Goal: Task Accomplishment & Management: Manage account settings

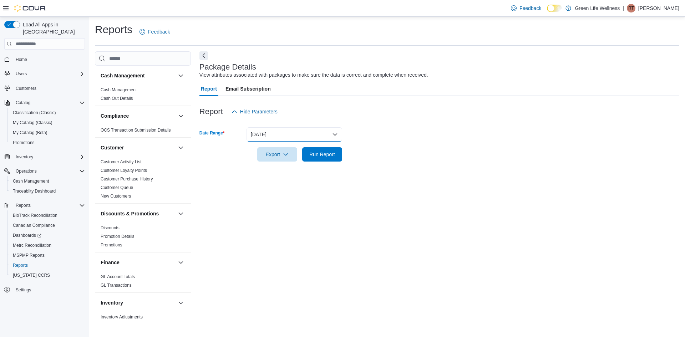
click at [304, 134] on button "Yesterday" at bounding box center [295, 134] width 96 height 14
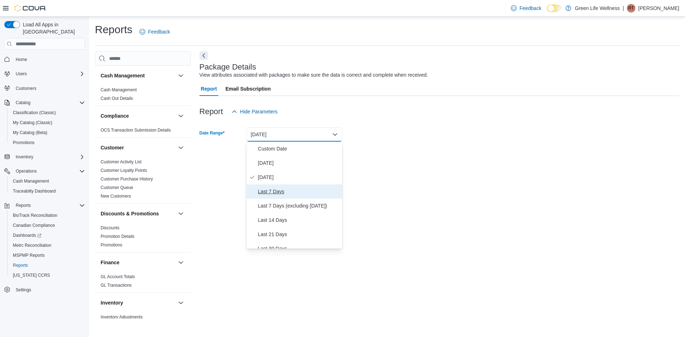
click at [290, 191] on span "Last 7 Days" at bounding box center [298, 191] width 81 height 9
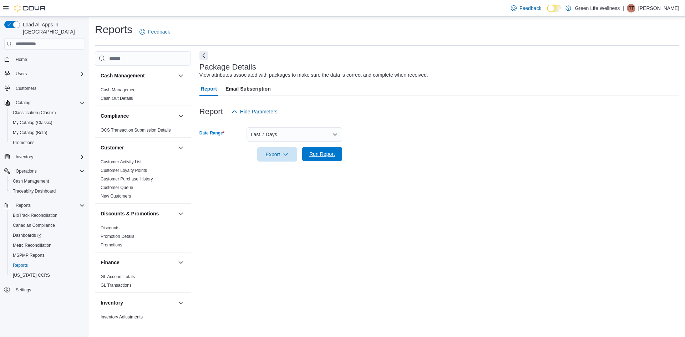
click at [312, 160] on span "Run Report" at bounding box center [322, 154] width 31 height 14
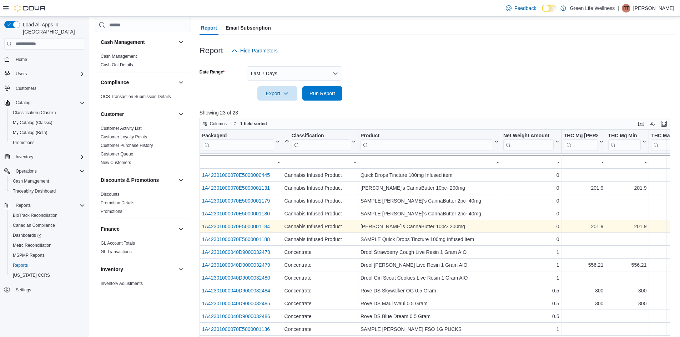
scroll to position [71, 0]
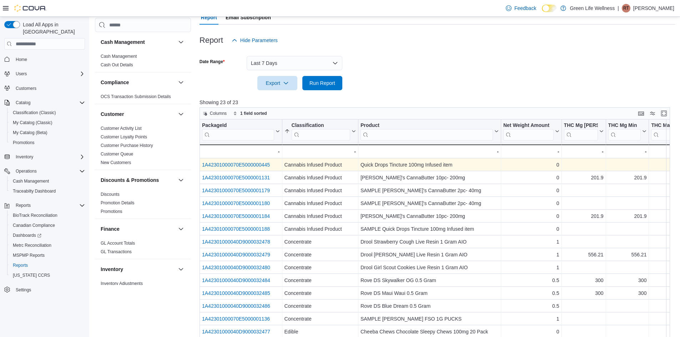
click at [261, 166] on link "1A42301000070E5000000445" at bounding box center [236, 165] width 68 height 6
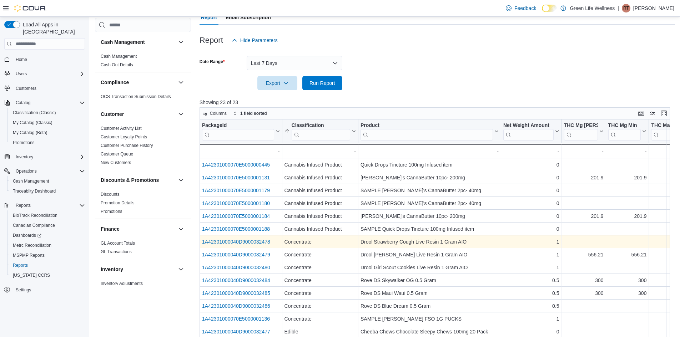
click at [234, 243] on link "1A42301000040D9000032478" at bounding box center [236, 242] width 68 height 6
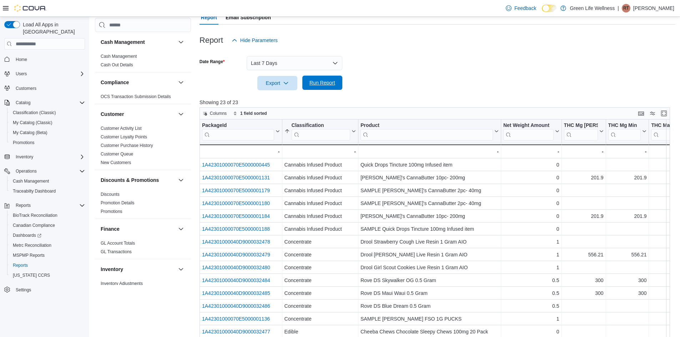
click at [322, 86] on span "Run Report" at bounding box center [322, 82] width 26 height 7
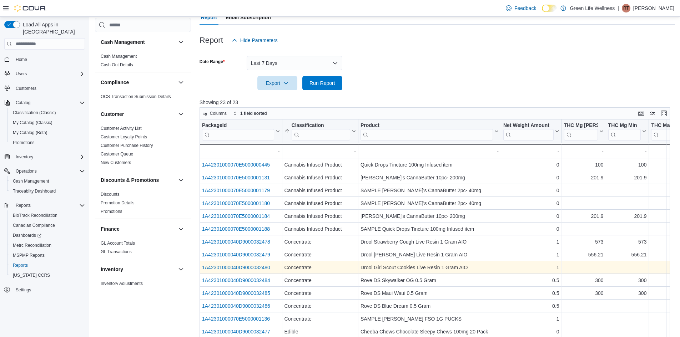
click at [255, 267] on link "1A42301000040D9000032480" at bounding box center [236, 268] width 68 height 6
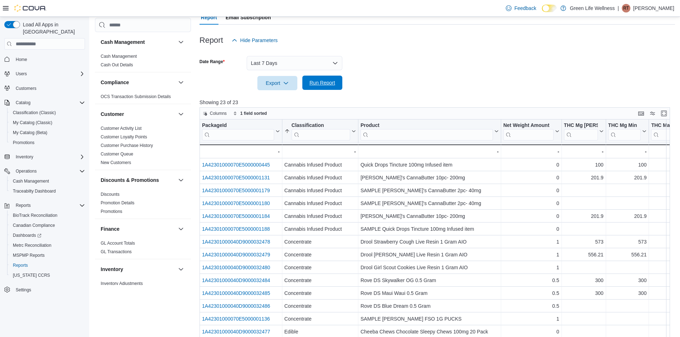
click at [307, 79] on span "Run Report" at bounding box center [322, 83] width 31 height 14
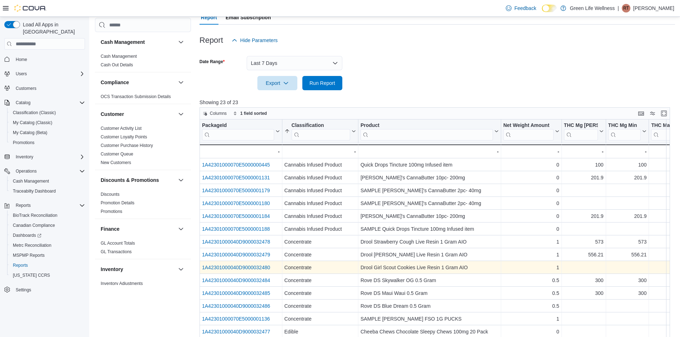
click at [271, 267] on div "1A42301000040D9000032480" at bounding box center [241, 267] width 78 height 9
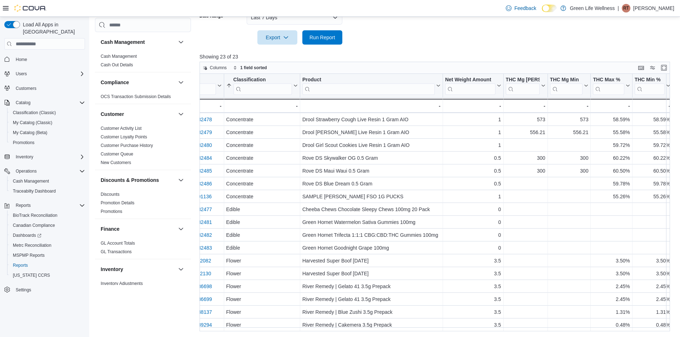
scroll to position [80, 0]
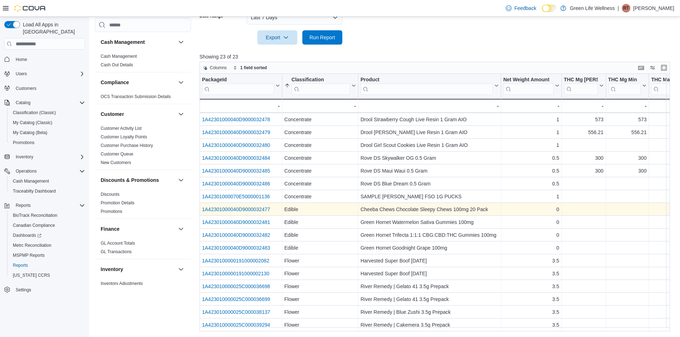
click at [258, 207] on link "1A42301000040D9000032477" at bounding box center [236, 210] width 68 height 6
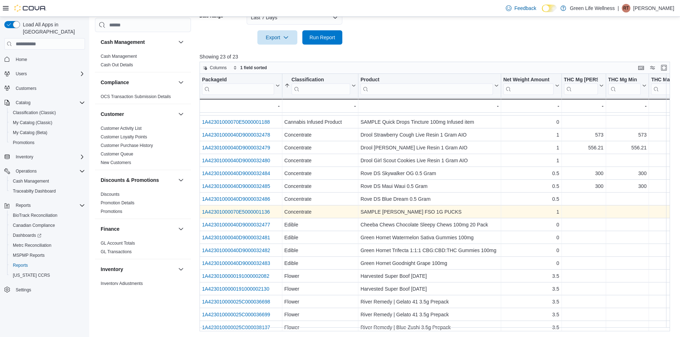
scroll to position [45, 0]
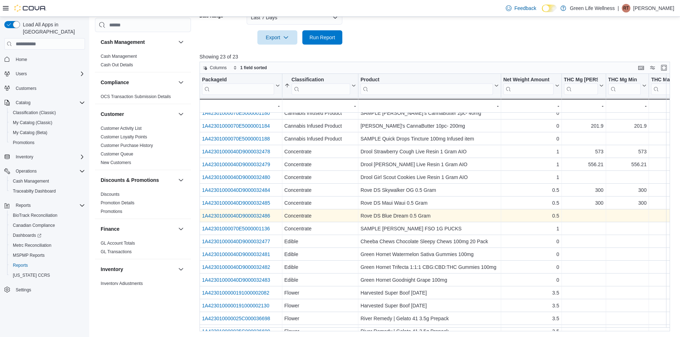
click at [263, 217] on link "1A42301000040D9000032486" at bounding box center [236, 216] width 68 height 6
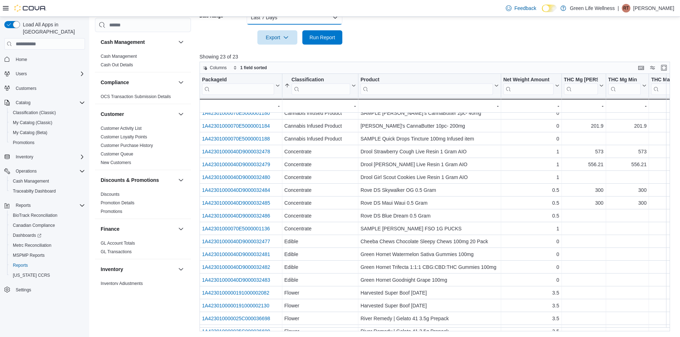
click at [319, 23] on button "Last 7 Days" at bounding box center [295, 17] width 96 height 14
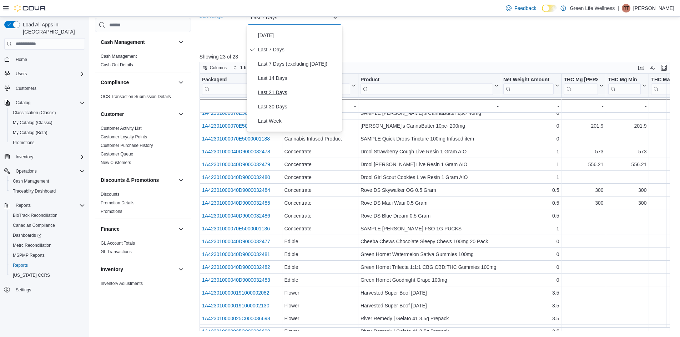
scroll to position [36, 0]
click at [289, 96] on span "Last 30 Days" at bounding box center [298, 96] width 81 height 9
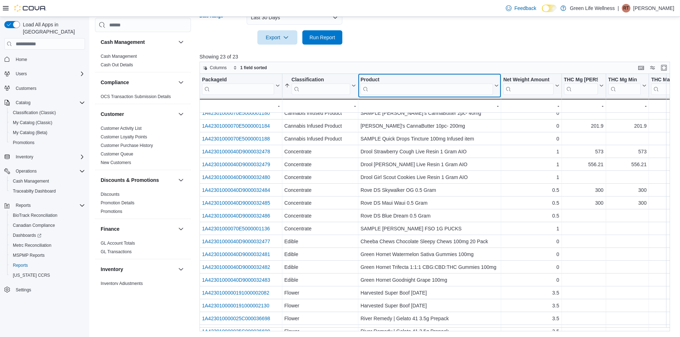
click at [378, 90] on input "search" at bounding box center [426, 89] width 132 height 11
type input "****"
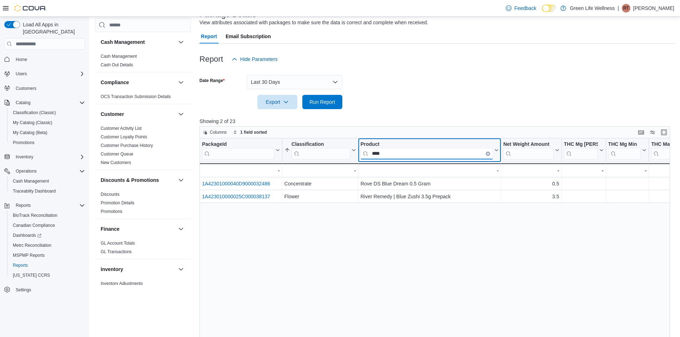
scroll to position [46, 0]
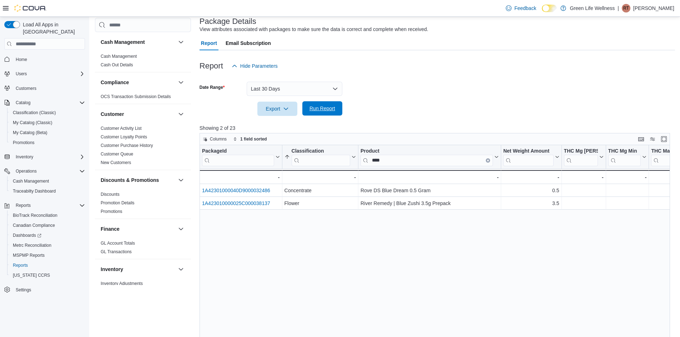
click at [307, 107] on span "Run Report" at bounding box center [322, 108] width 31 height 14
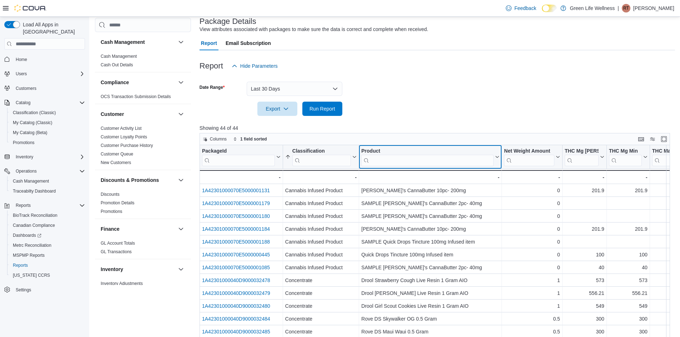
click at [375, 153] on div "Product" at bounding box center [427, 151] width 132 height 7
click at [374, 160] on input "search" at bounding box center [427, 160] width 132 height 11
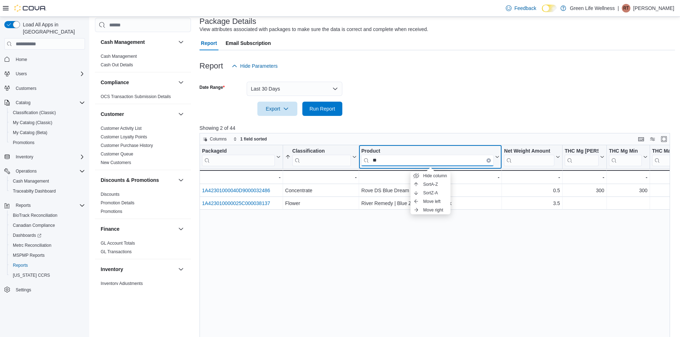
type input "*"
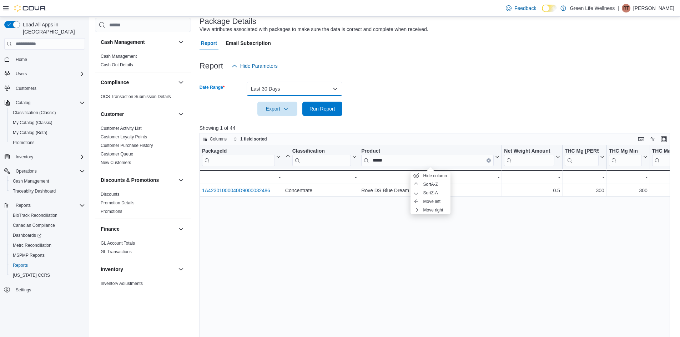
click at [314, 90] on button "Last 30 Days" at bounding box center [295, 89] width 96 height 14
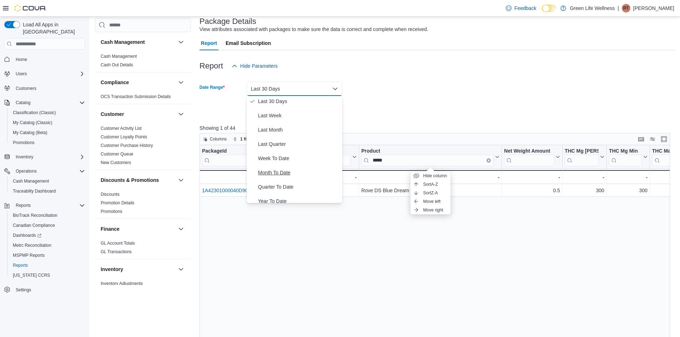
scroll to position [107, 0]
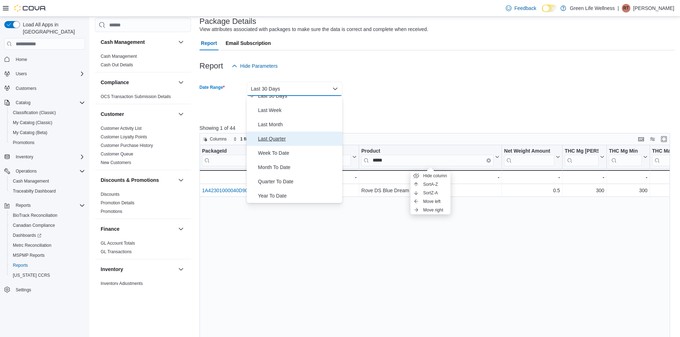
click at [286, 141] on span "Last Quarter" at bounding box center [298, 139] width 81 height 9
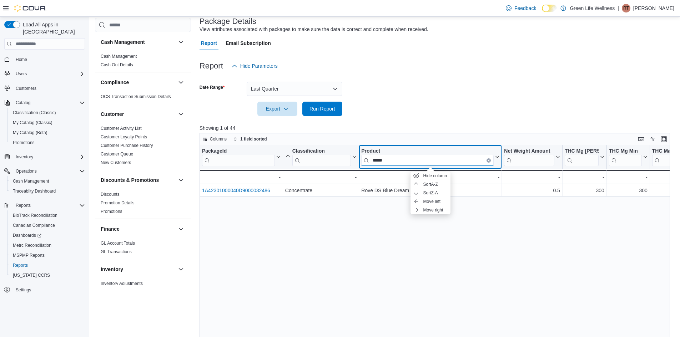
click at [389, 160] on input "*****" at bounding box center [427, 160] width 132 height 11
drag, startPoint x: 389, startPoint y: 160, endPoint x: 371, endPoint y: 158, distance: 18.6
click at [371, 158] on input "*****" at bounding box center [427, 160] width 132 height 11
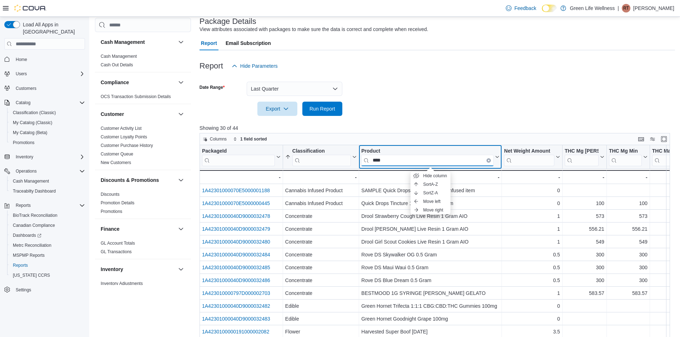
type input "*****"
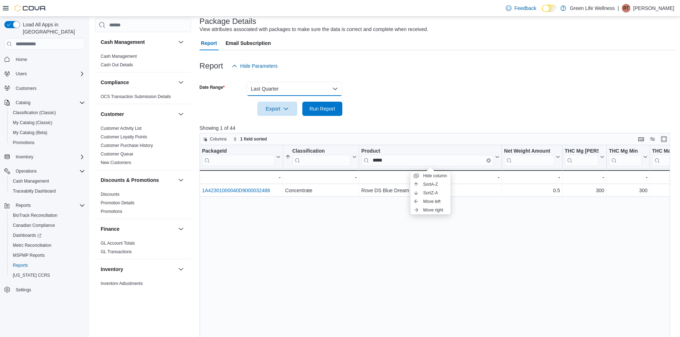
click at [329, 91] on button "Last Quarter" at bounding box center [295, 89] width 96 height 14
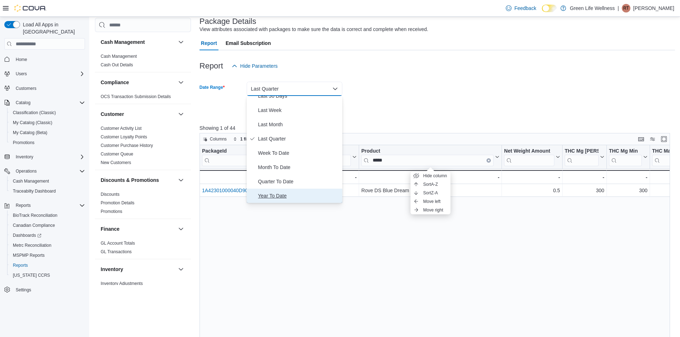
click at [297, 193] on span "Year To Date" at bounding box center [298, 196] width 81 height 9
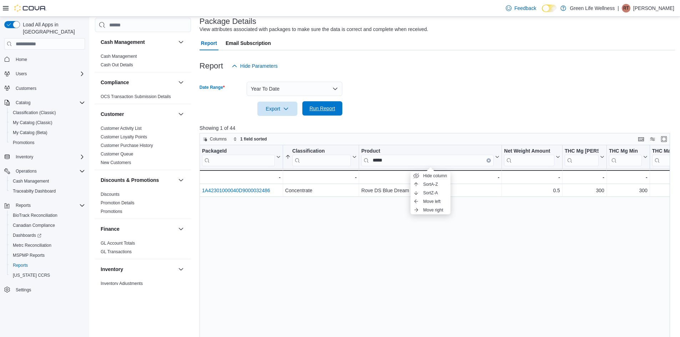
click at [334, 106] on span "Run Report" at bounding box center [322, 108] width 26 height 7
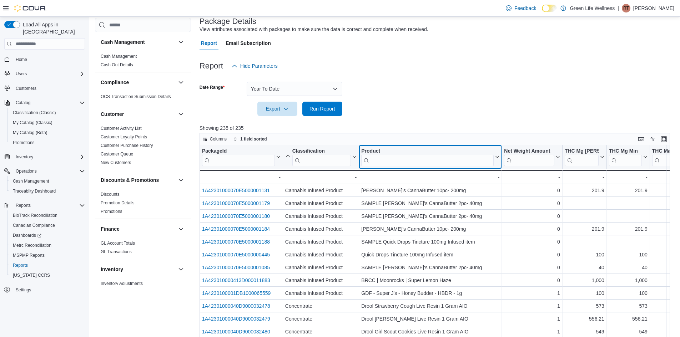
click at [392, 156] on input "search" at bounding box center [427, 160] width 132 height 11
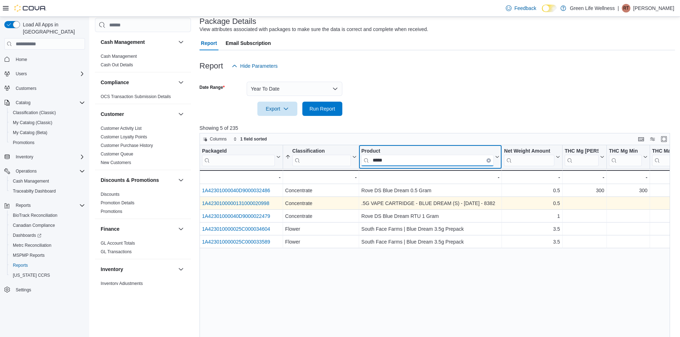
type input "*****"
click at [252, 203] on link "1A4230100000131000020998" at bounding box center [235, 204] width 67 height 6
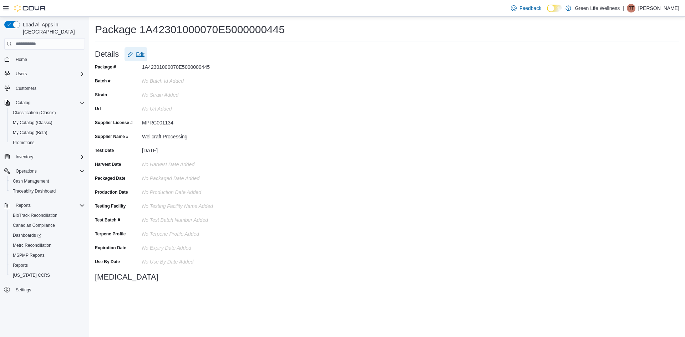
click at [142, 50] on span "Edit" at bounding box center [135, 54] width 17 height 14
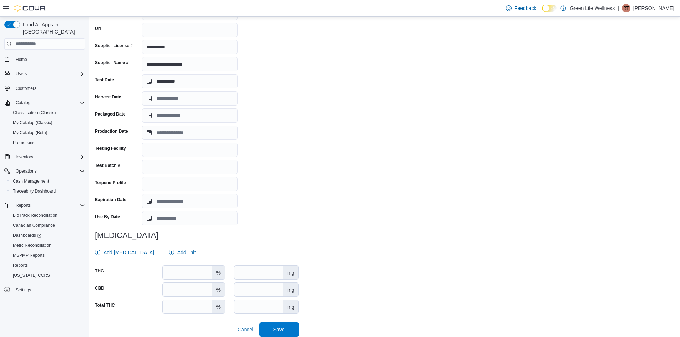
scroll to position [92, 0]
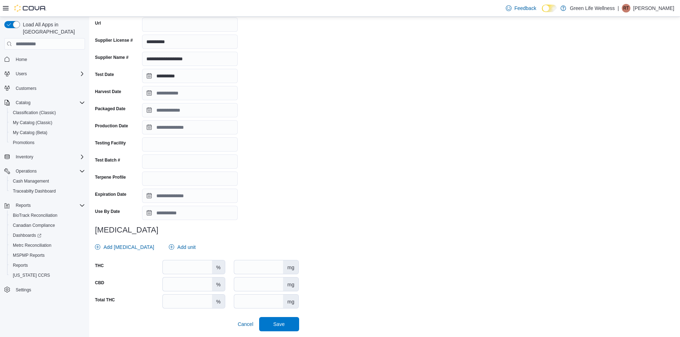
click at [196, 275] on div "THC % mg CBD % mg Total THC % mg" at bounding box center [197, 284] width 204 height 49
click at [194, 269] on input "number" at bounding box center [187, 268] width 49 height 14
click at [240, 272] on input "number" at bounding box center [258, 268] width 49 height 14
type input "***"
click at [299, 320] on button "Save" at bounding box center [279, 324] width 40 height 14
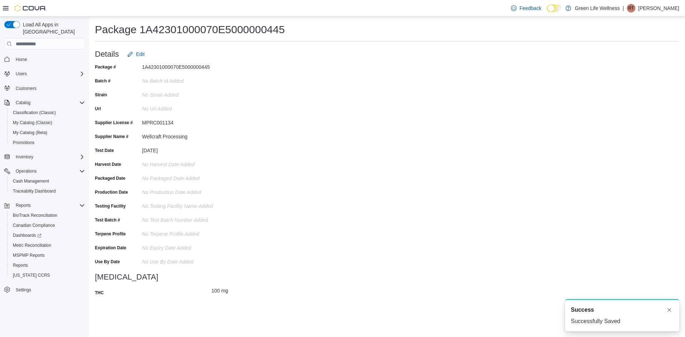
scroll to position [0, 0]
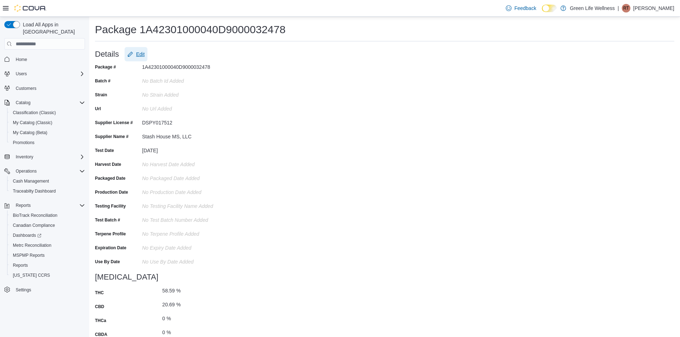
click at [140, 54] on span "Edit" at bounding box center [140, 54] width 9 height 7
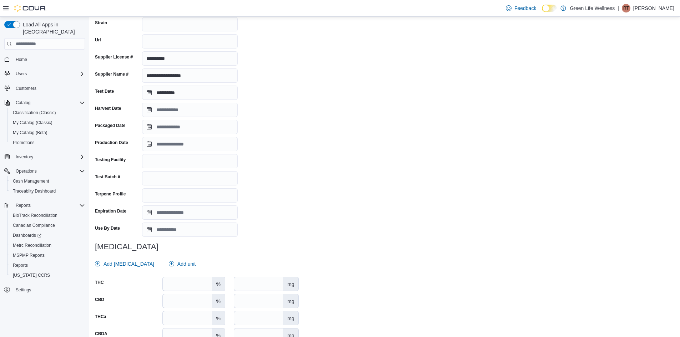
scroll to position [126, 0]
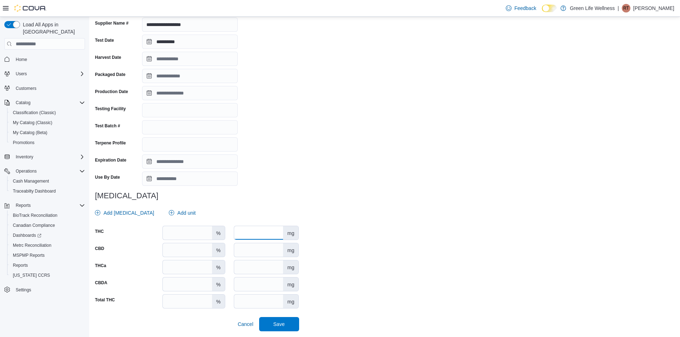
click at [248, 237] on input "number" at bounding box center [258, 233] width 49 height 14
type input "***"
click at [284, 326] on span "Save" at bounding box center [278, 323] width 11 height 7
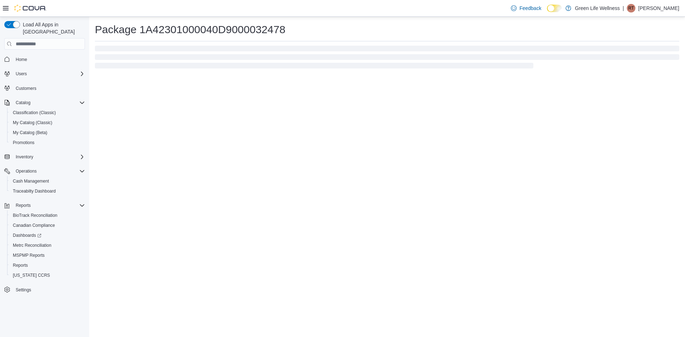
scroll to position [0, 0]
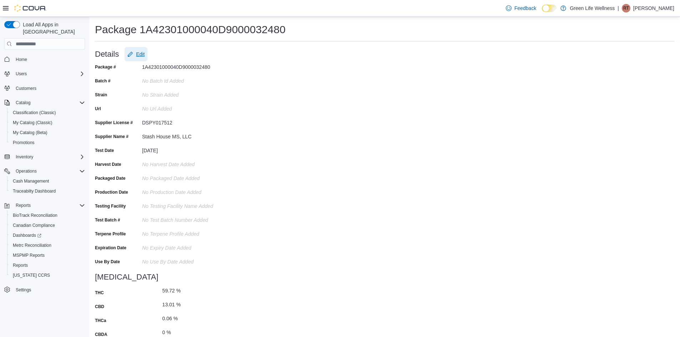
click at [137, 55] on span "Edit" at bounding box center [140, 54] width 9 height 7
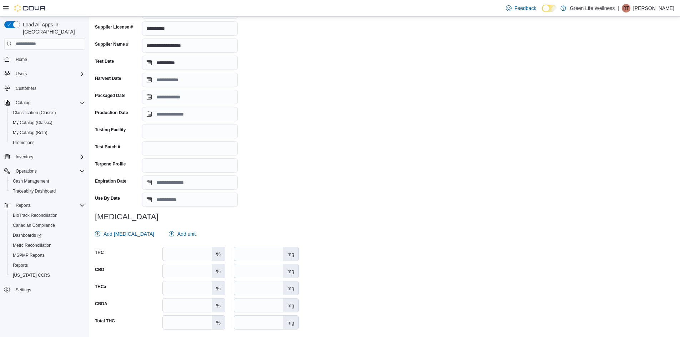
scroll to position [126, 0]
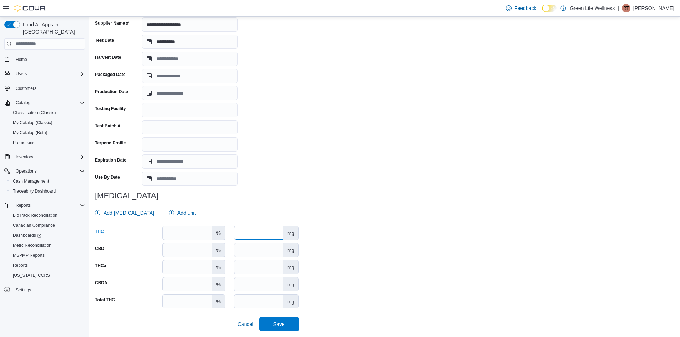
click at [262, 234] on input "number" at bounding box center [258, 233] width 49 height 14
type input "***"
click at [269, 327] on span "Save" at bounding box center [278, 324] width 31 height 14
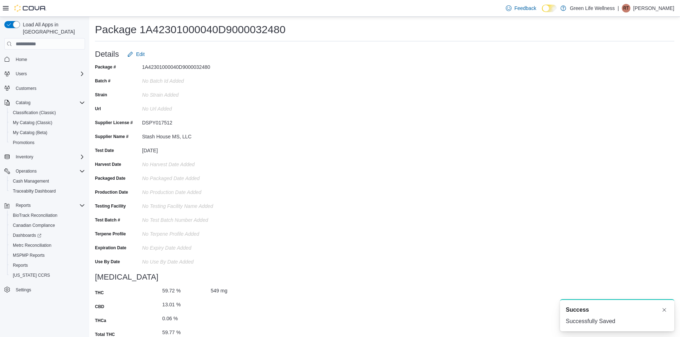
scroll to position [0, 0]
click at [666, 311] on button "Dismiss toast" at bounding box center [664, 309] width 9 height 9
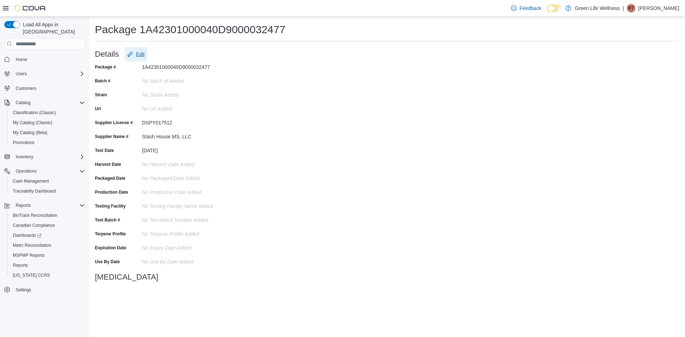
click at [136, 53] on span "Edit" at bounding box center [140, 54] width 9 height 7
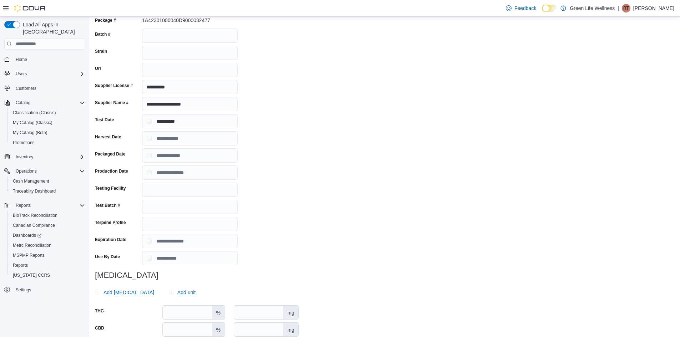
scroll to position [92, 0]
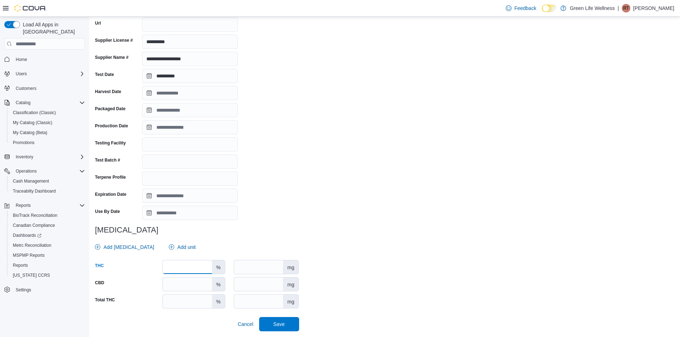
click at [199, 273] on input "number" at bounding box center [187, 268] width 49 height 14
click at [246, 271] on input "number" at bounding box center [258, 268] width 49 height 14
type input "***"
click at [275, 325] on span "Save" at bounding box center [278, 323] width 11 height 7
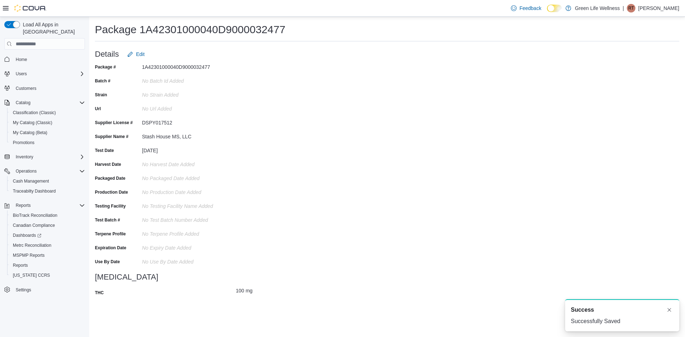
scroll to position [0, 0]
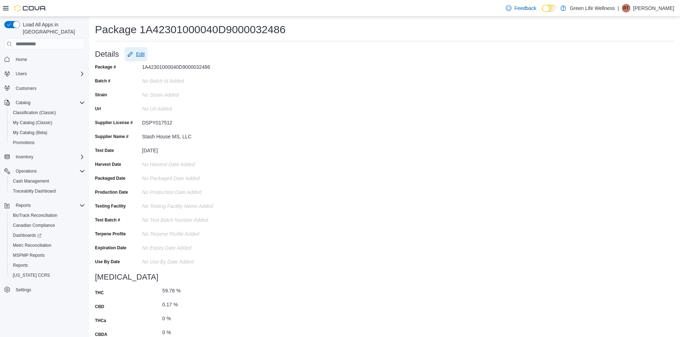
click at [144, 55] on span "Edit" at bounding box center [140, 54] width 9 height 7
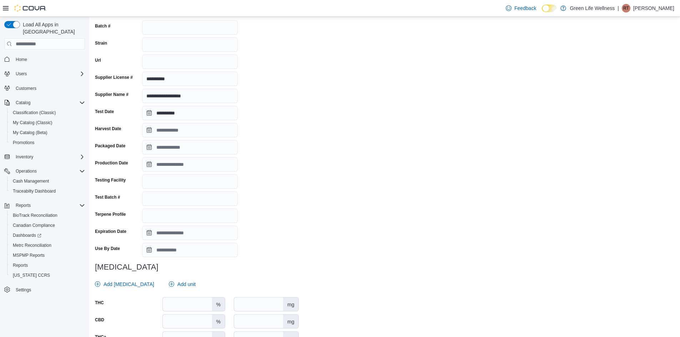
scroll to position [126, 0]
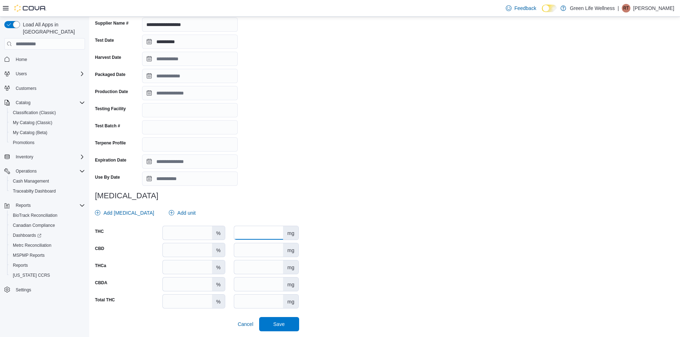
click at [269, 236] on input "number" at bounding box center [258, 233] width 49 height 14
type input "***"
click at [274, 324] on span "Save" at bounding box center [278, 324] width 31 height 14
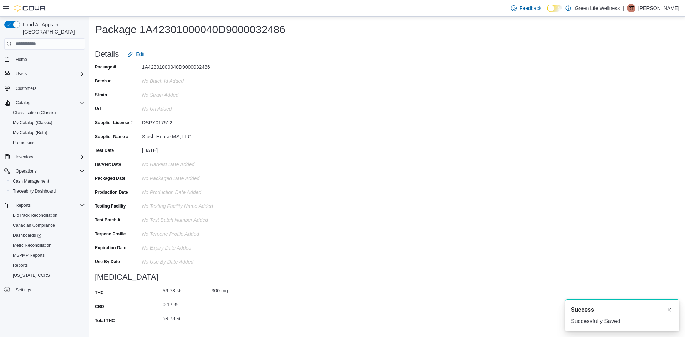
scroll to position [0, 0]
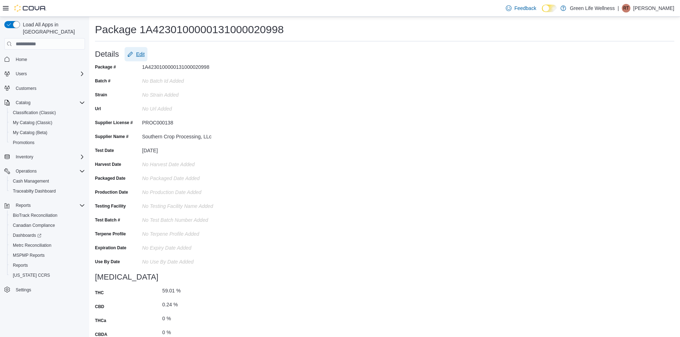
click at [140, 51] on span "Edit" at bounding box center [140, 54] width 9 height 7
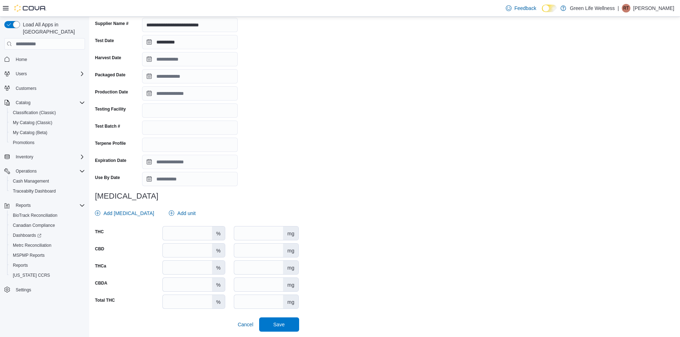
scroll to position [126, 0]
click at [247, 229] on input "number" at bounding box center [258, 233] width 49 height 14
type input "******"
click at [273, 321] on span "Save" at bounding box center [278, 324] width 31 height 14
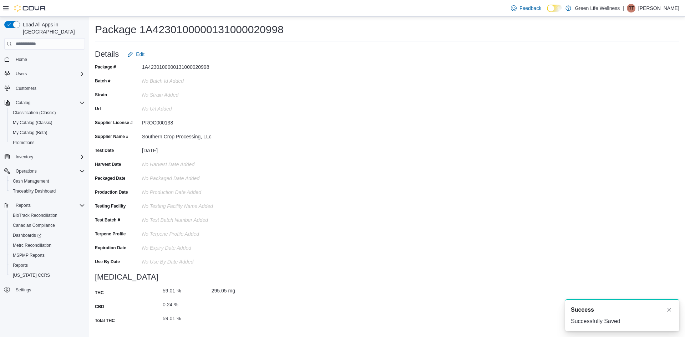
scroll to position [0, 0]
